Goal: Find specific page/section: Find specific page/section

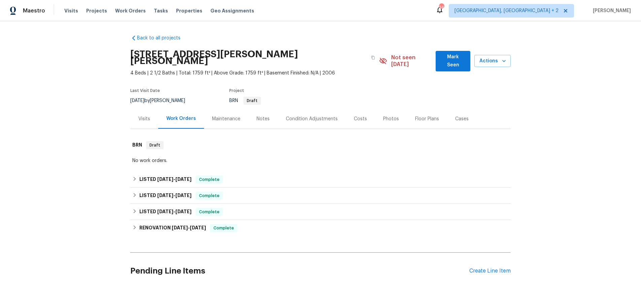
click at [143, 116] on div "Visits" at bounding box center [144, 119] width 12 height 7
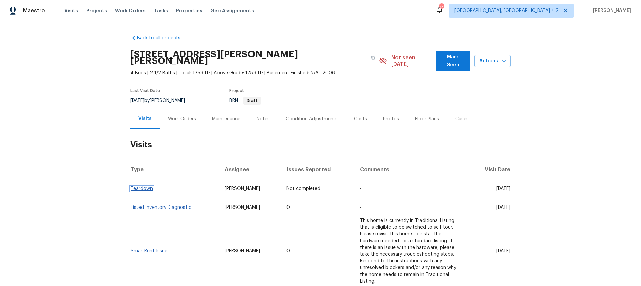
click at [136, 186] on link "Teardown" at bounding box center [142, 188] width 22 height 5
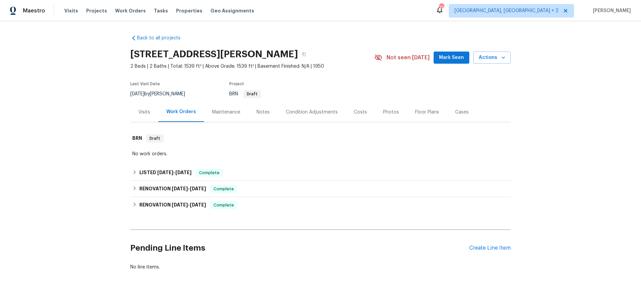
click at [147, 112] on div "Visits" at bounding box center [144, 112] width 12 height 7
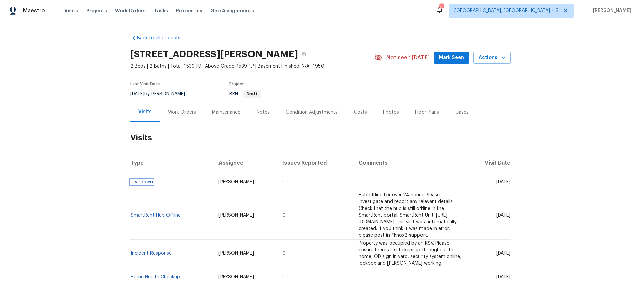
click at [141, 182] on link "Teardown" at bounding box center [142, 182] width 22 height 5
